Goal: Information Seeking & Learning: Find specific fact

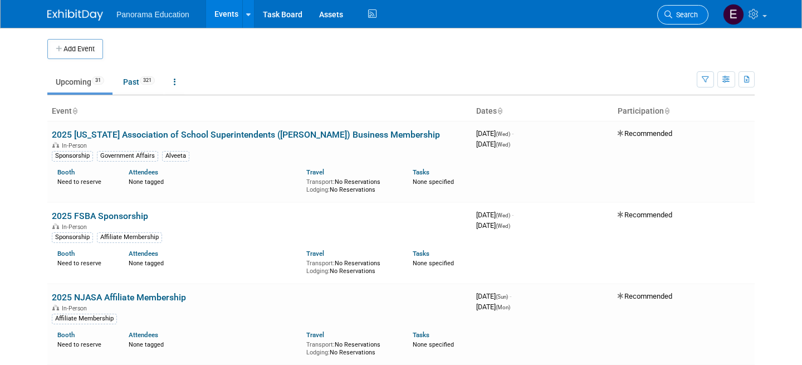
click at [678, 13] on span "Search" at bounding box center [685, 15] width 26 height 8
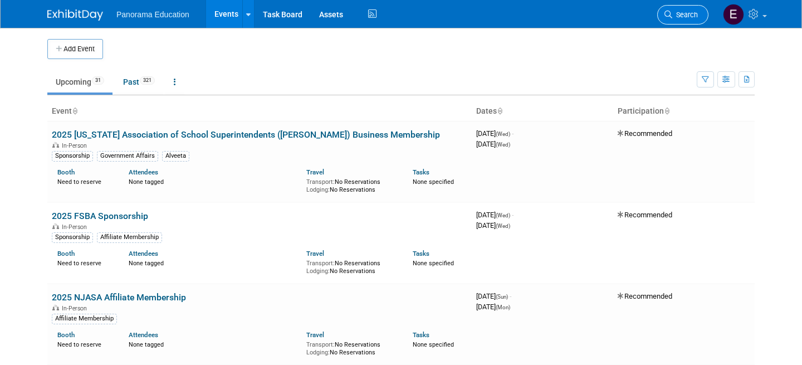
click at [681, 13] on span "Search" at bounding box center [685, 15] width 26 height 8
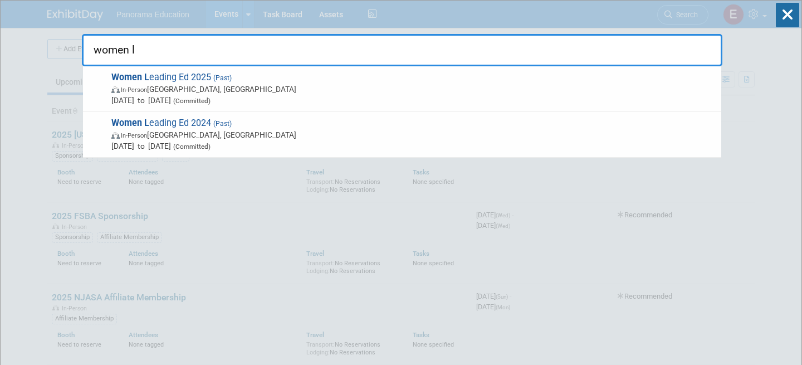
click at [259, 43] on input "women l" at bounding box center [402, 50] width 641 height 32
click at [258, 44] on input "women l" at bounding box center [402, 50] width 641 height 32
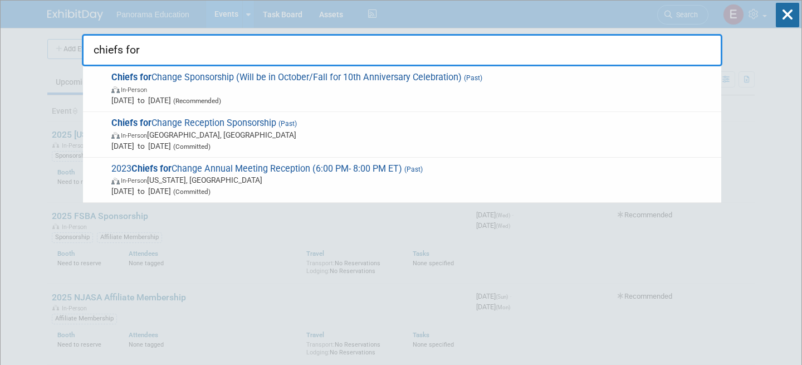
click at [181, 48] on input "chiefs for" at bounding box center [402, 50] width 641 height 32
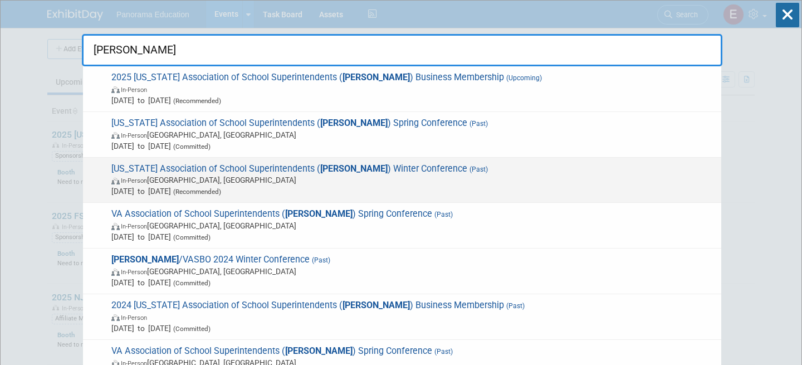
type input "[PERSON_NAME]"
